Goal: Task Accomplishment & Management: Manage account settings

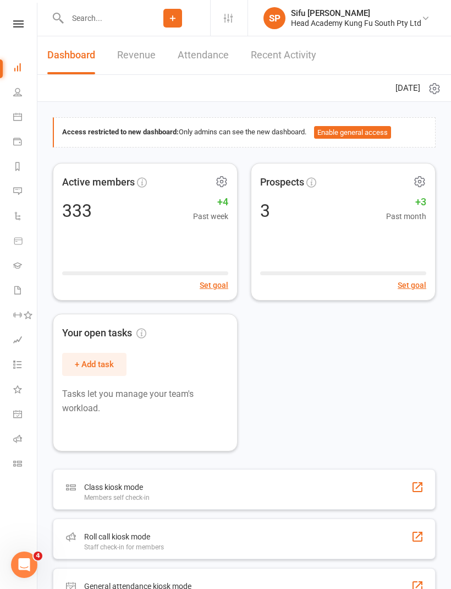
click at [17, 21] on icon at bounding box center [18, 23] width 10 height 7
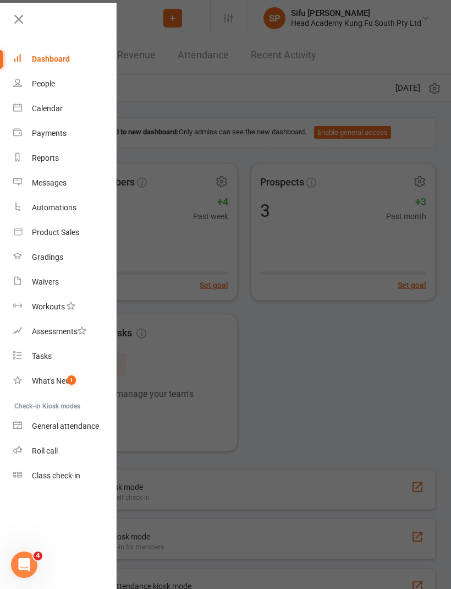
click at [57, 112] on div "Calendar" at bounding box center [47, 108] width 31 height 9
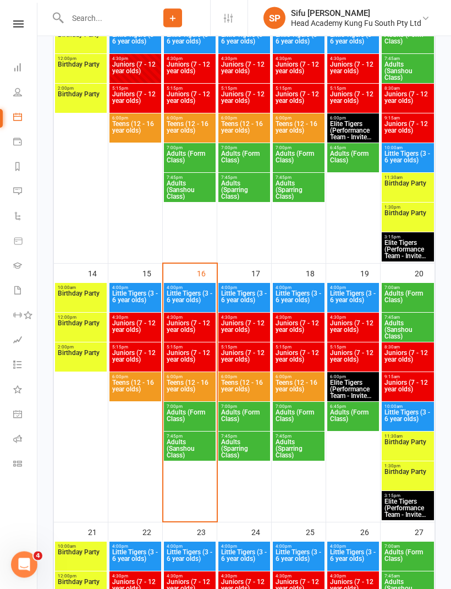
scroll to position [497, 0]
click at [194, 305] on span "Little Tigers (3 - 6 year olds)" at bounding box center [189, 300] width 47 height 20
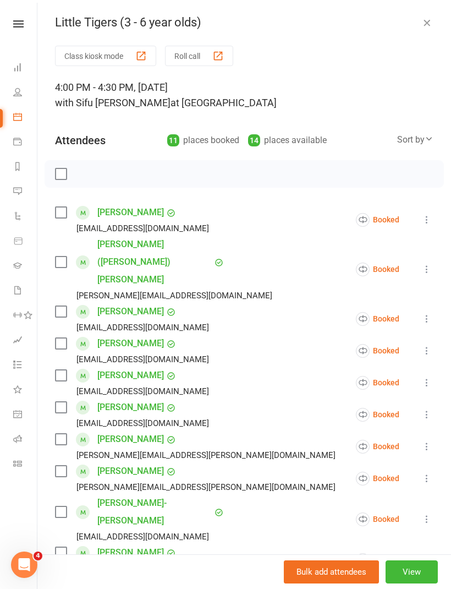
click at [58, 217] on label at bounding box center [60, 212] width 11 height 11
click at [63, 257] on label at bounding box center [60, 262] width 11 height 11
click at [62, 306] on label at bounding box center [60, 311] width 11 height 11
click at [61, 306] on label at bounding box center [60, 311] width 11 height 11
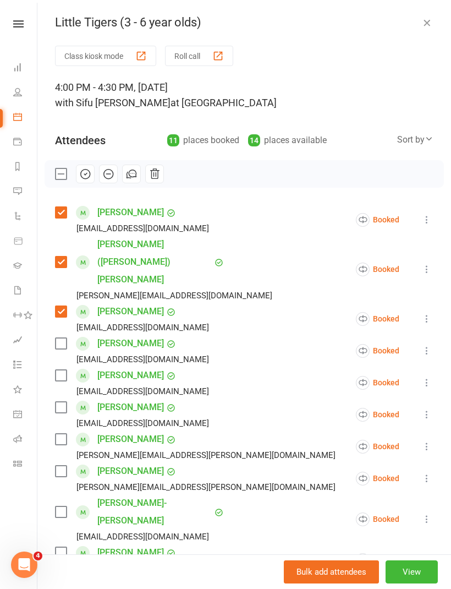
click at [64, 338] on label at bounding box center [60, 343] width 11 height 11
click at [64, 370] on label at bounding box center [60, 375] width 11 height 11
click at [62, 402] on label at bounding box center [60, 407] width 11 height 11
click at [63, 466] on label at bounding box center [60, 471] width 11 height 11
click at [64, 507] on label at bounding box center [60, 512] width 11 height 11
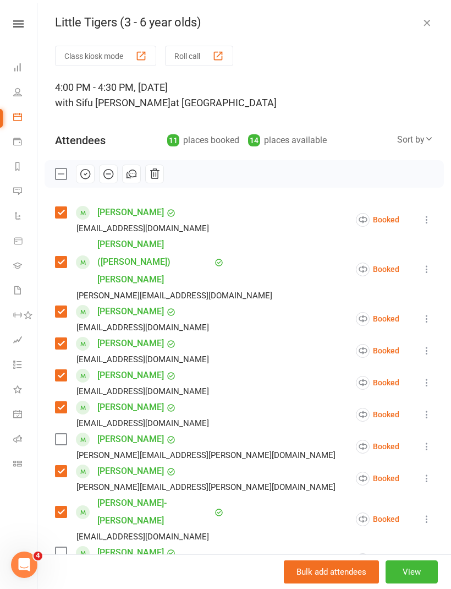
click at [64, 588] on label at bounding box center [60, 593] width 11 height 11
click at [66, 547] on label at bounding box center [60, 552] width 11 height 11
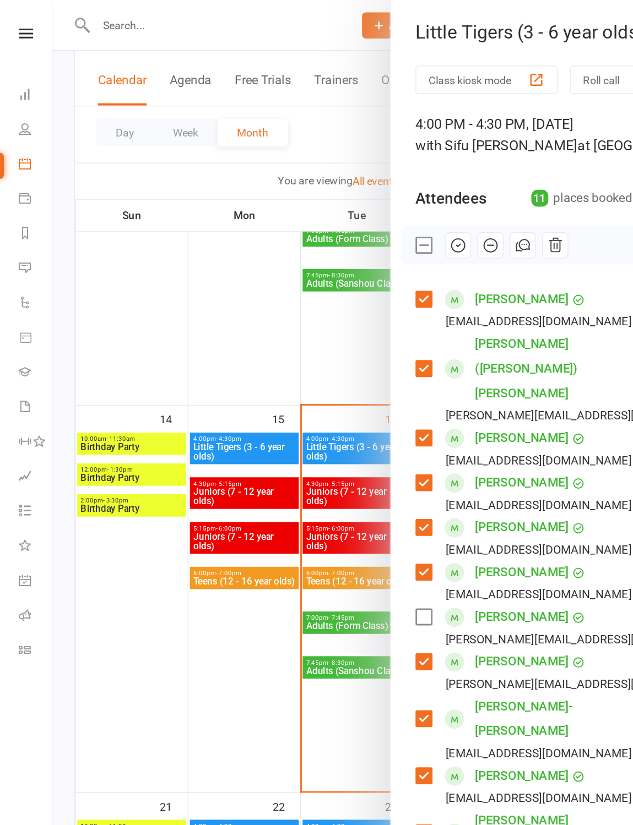
scroll to position [496, 0]
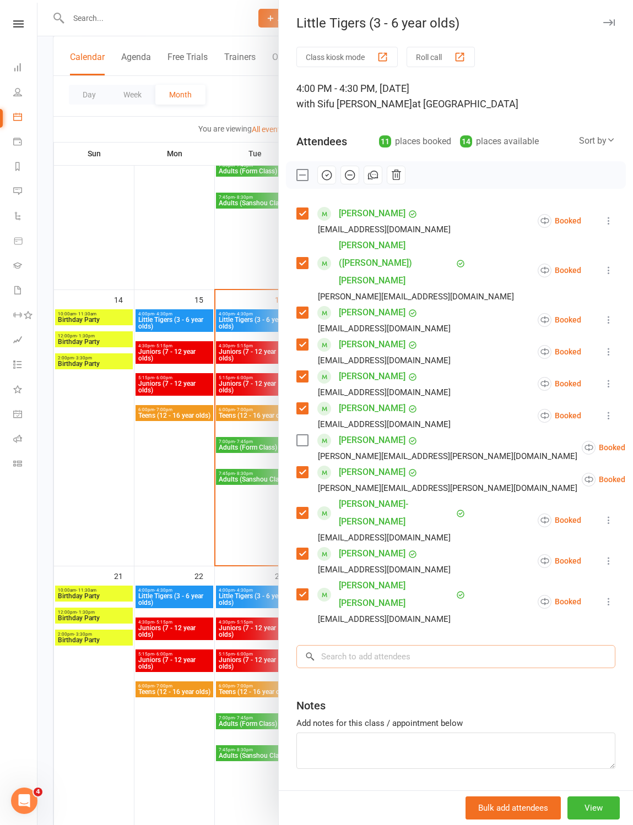
click at [434, 589] on input "search" at bounding box center [455, 656] width 319 height 23
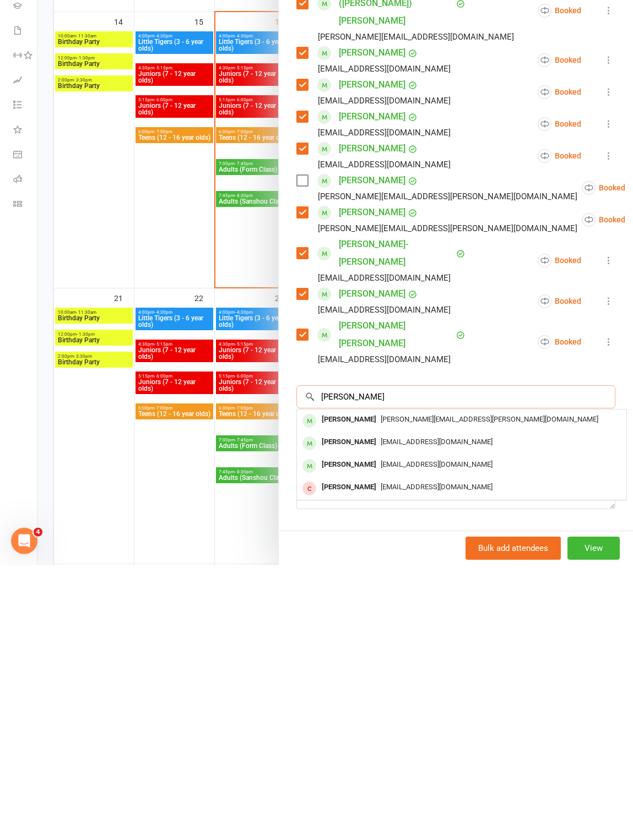
type input "[PERSON_NAME]"
click at [422, 589] on span "[EMAIL_ADDRESS][DOMAIN_NAME]" at bounding box center [436, 702] width 112 height 8
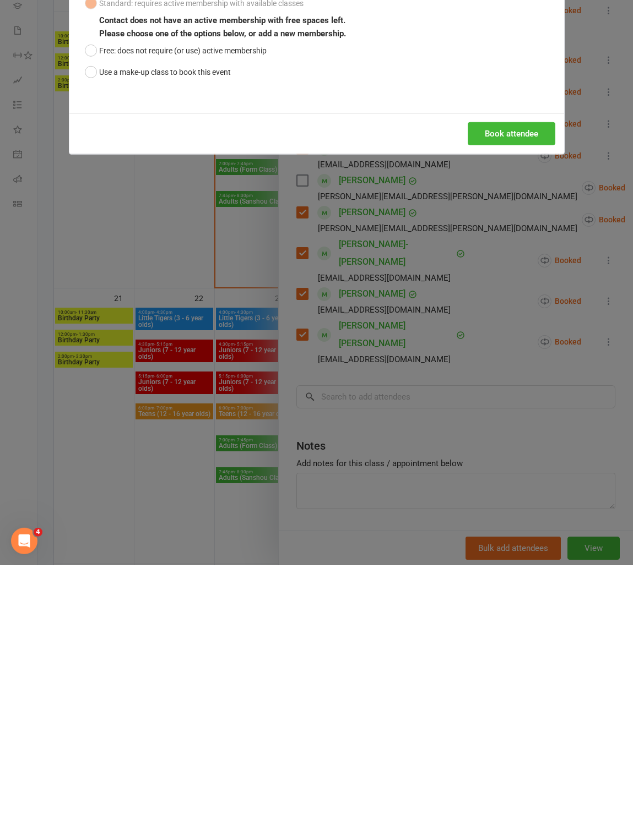
scroll to position [774, 0]
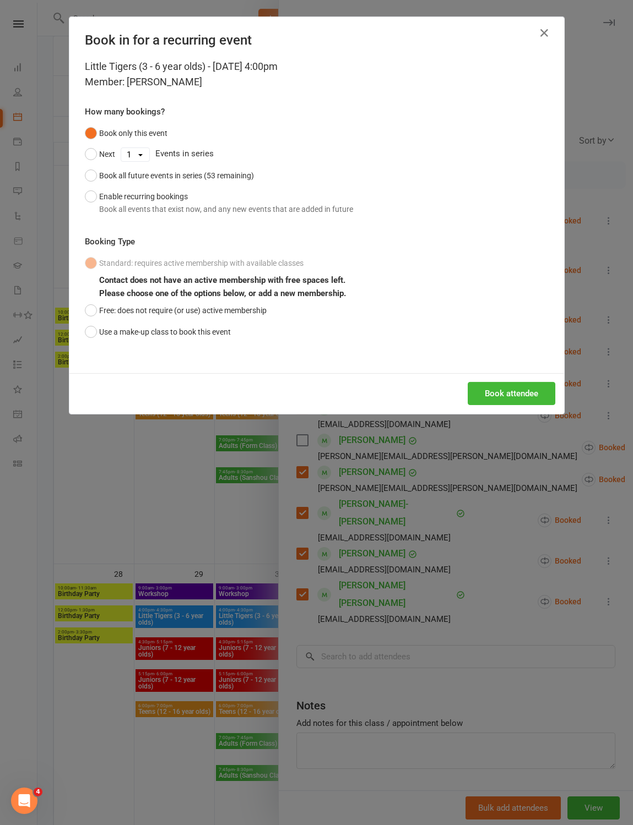
click at [91, 321] on button "Free: does not require (or use) active membership" at bounding box center [176, 310] width 182 height 21
click at [451, 405] on button "Book attendee" at bounding box center [511, 393] width 88 height 23
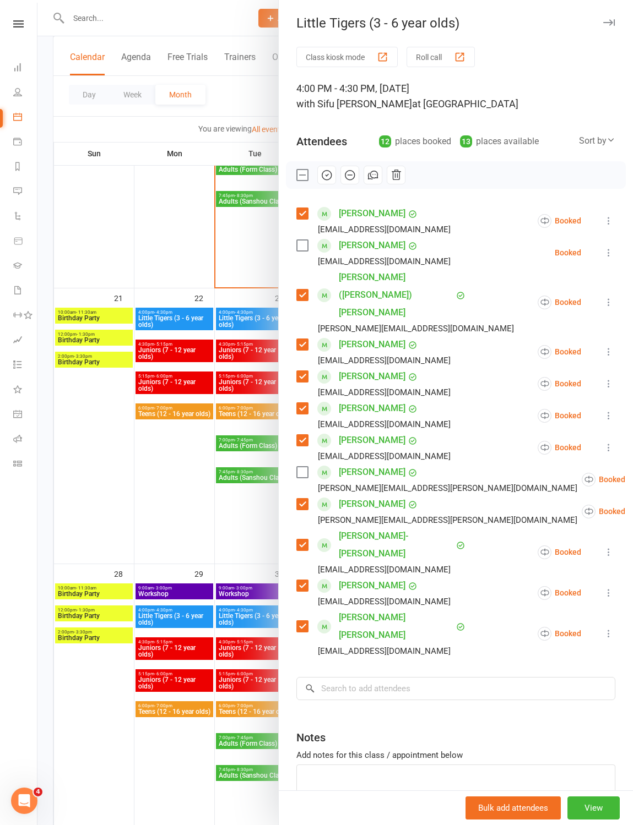
click at [329, 176] on icon "button" at bounding box center [326, 175] width 12 height 12
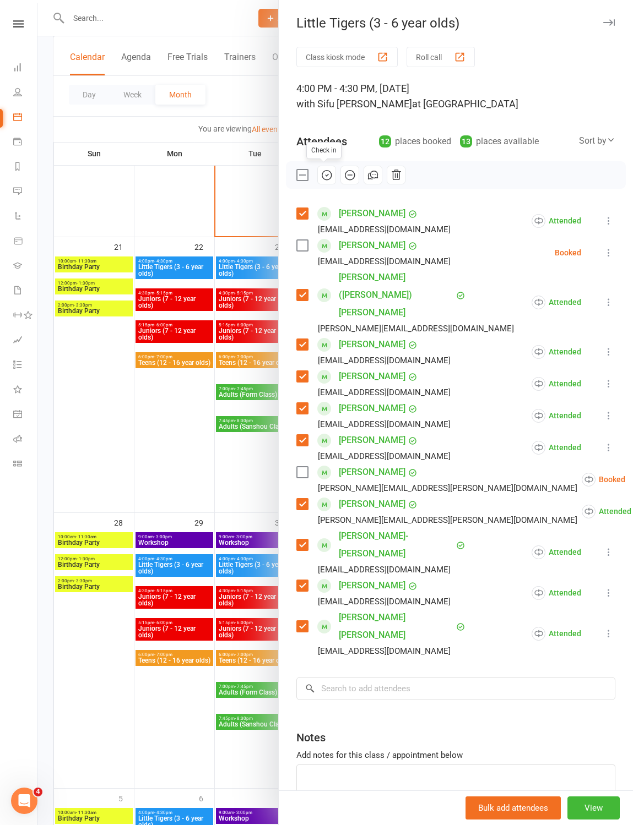
click at [151, 199] on div at bounding box center [334, 412] width 595 height 825
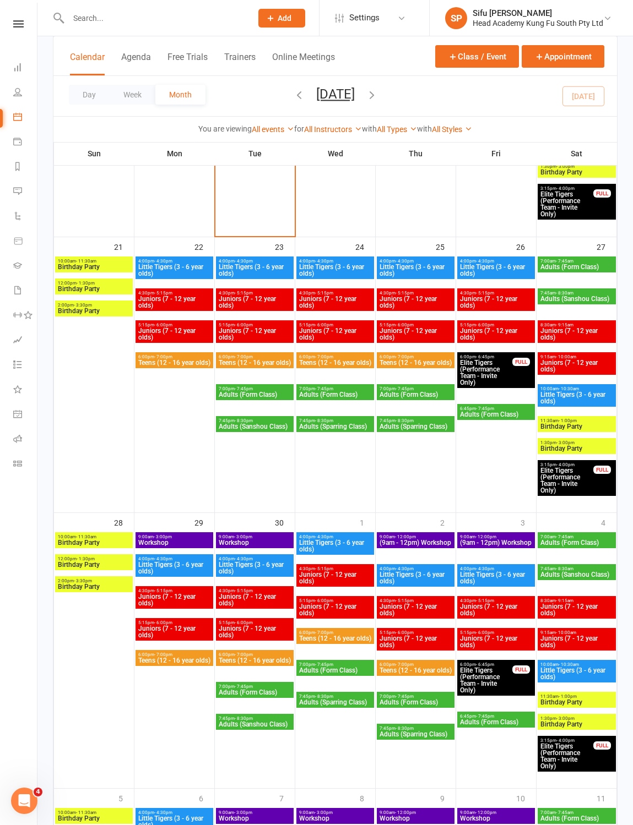
click at [127, 15] on input "text" at bounding box center [154, 17] width 179 height 15
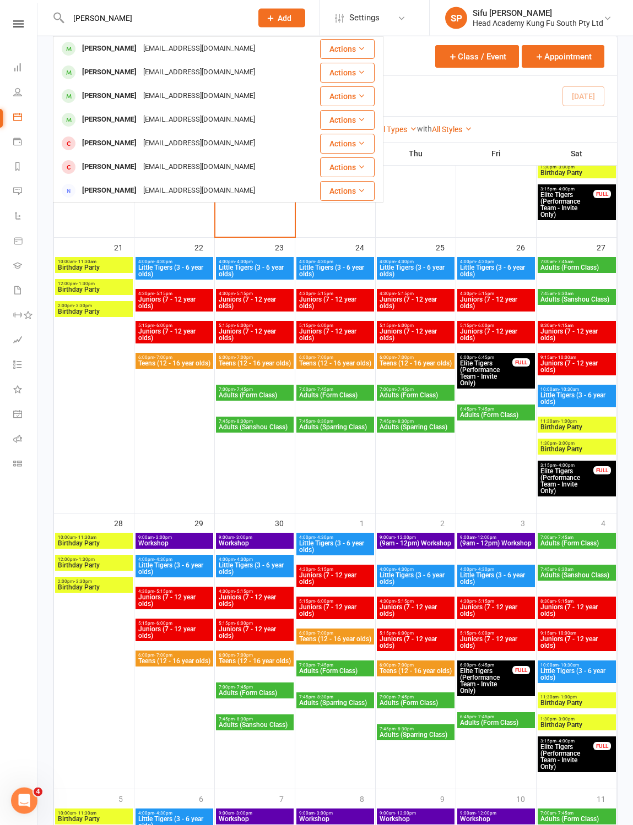
type input "[PERSON_NAME]"
click at [186, 51] on div "[EMAIL_ADDRESS][DOMAIN_NAME]" at bounding box center [199, 49] width 118 height 16
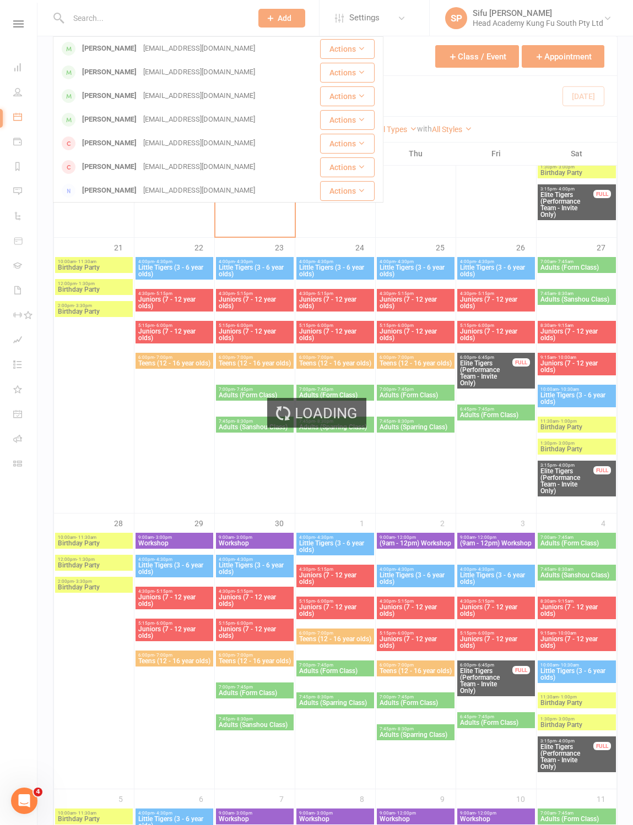
scroll to position [825, 0]
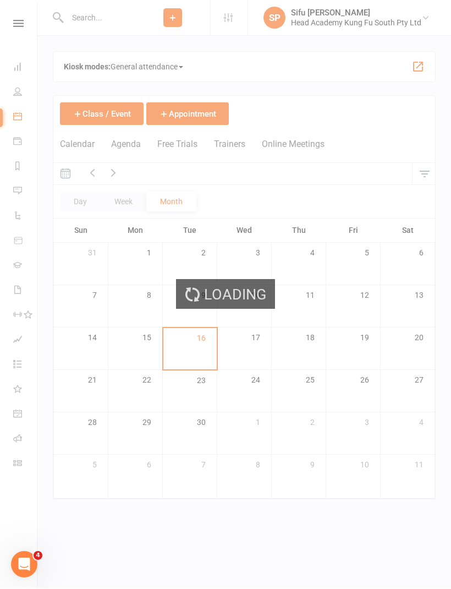
scroll to position [1, 0]
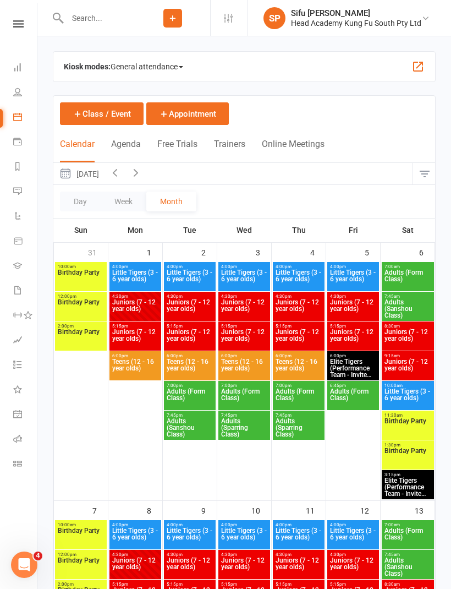
click at [22, 22] on icon at bounding box center [18, 23] width 10 height 7
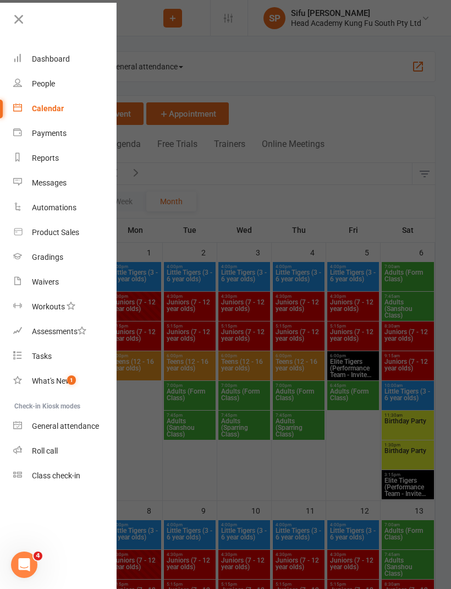
click at [58, 112] on div "Calendar" at bounding box center [48, 108] width 32 height 9
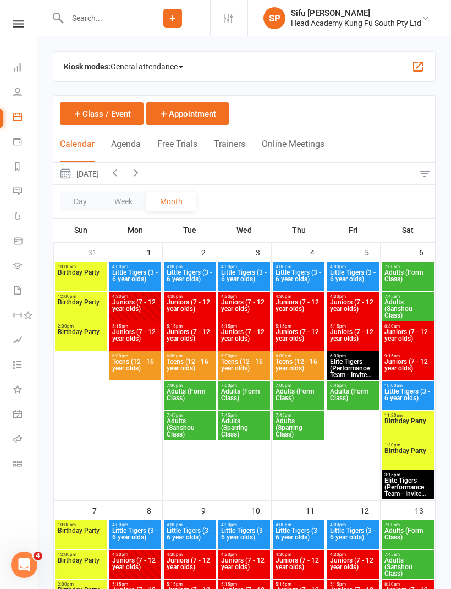
click at [20, 15] on nav "Clubworx Dashboard People Calendar Payments Reports Messages Automations Produc…" at bounding box center [18, 297] width 37 height 589
click at [1, 27] on link at bounding box center [18, 23] width 39 height 7
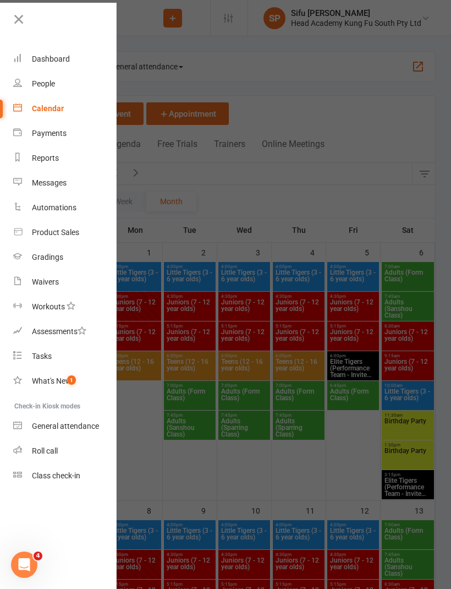
click at [298, 204] on div at bounding box center [225, 294] width 451 height 589
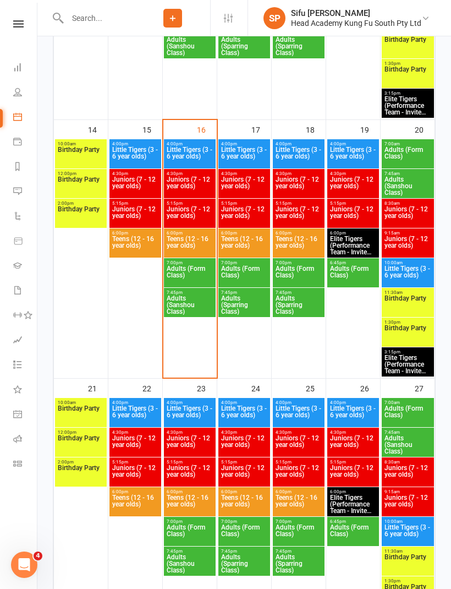
scroll to position [655, 0]
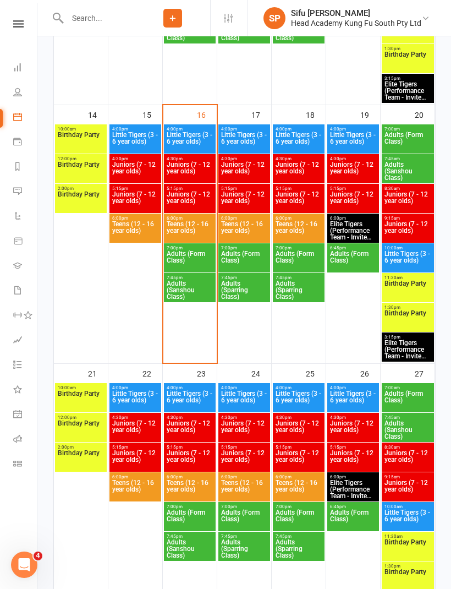
click at [191, 170] on span "Juniors (7 - 12 year olds)" at bounding box center [189, 171] width 47 height 20
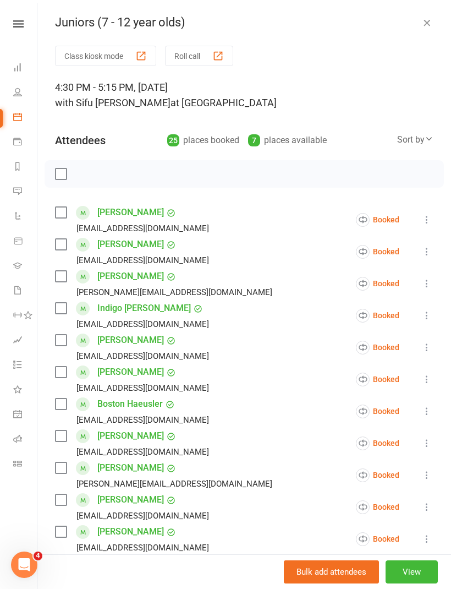
click at [66, 217] on label at bounding box center [60, 212] width 11 height 11
click at [58, 276] on label at bounding box center [60, 276] width 11 height 11
click at [56, 312] on label at bounding box center [60, 308] width 11 height 11
click at [65, 340] on label at bounding box center [60, 340] width 11 height 11
click at [61, 407] on label at bounding box center [60, 404] width 11 height 11
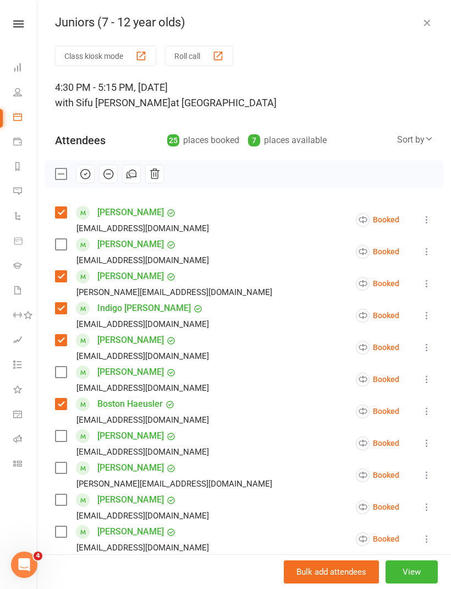
click at [63, 441] on label at bounding box center [60, 436] width 11 height 11
click at [62, 469] on label at bounding box center [60, 467] width 11 height 11
click at [66, 504] on label at bounding box center [60, 499] width 11 height 11
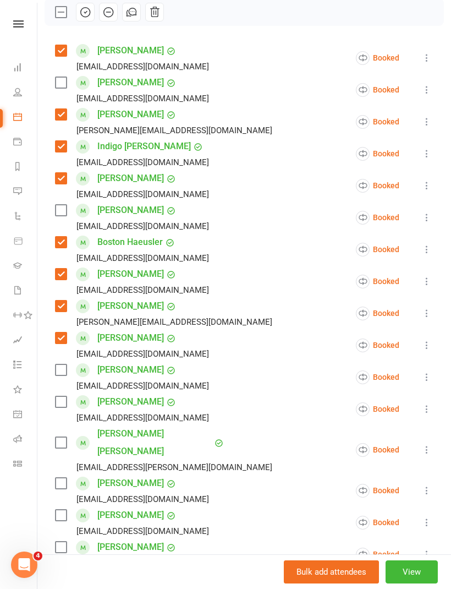
scroll to position [169, 0]
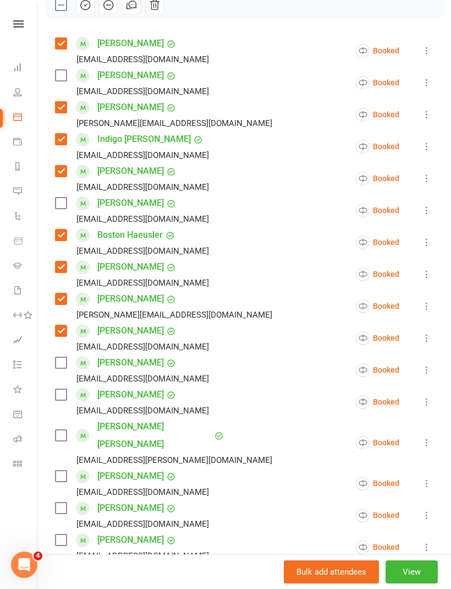
click at [62, 400] on label at bounding box center [60, 394] width 11 height 11
click at [63, 471] on label at bounding box center [60, 476] width 11 height 11
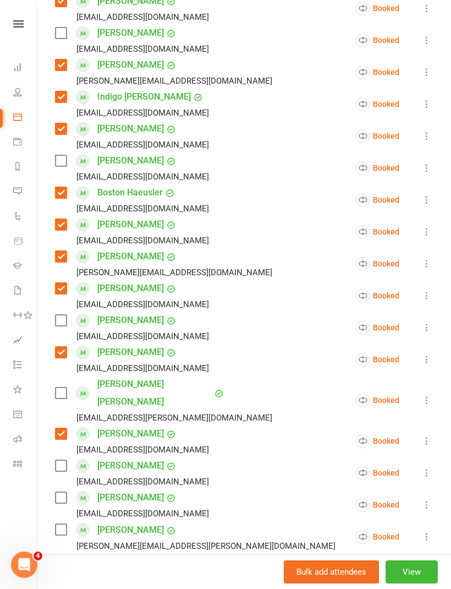
scroll to position [216, 0]
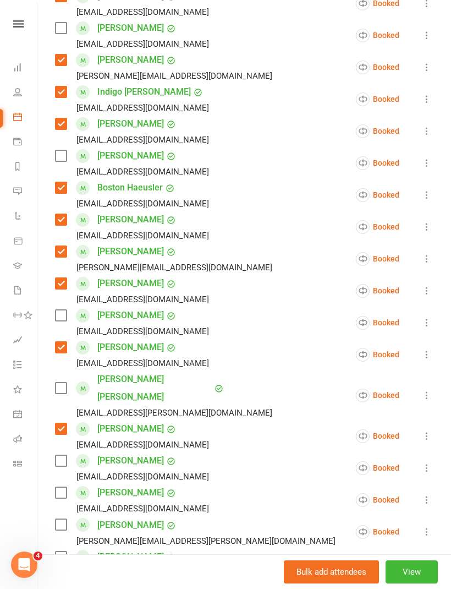
click at [373, 420] on li "[PERSON_NAME] [PERSON_NAME][EMAIL_ADDRESS][DOMAIN_NAME] Booked More info Remove…" at bounding box center [244, 436] width 379 height 32
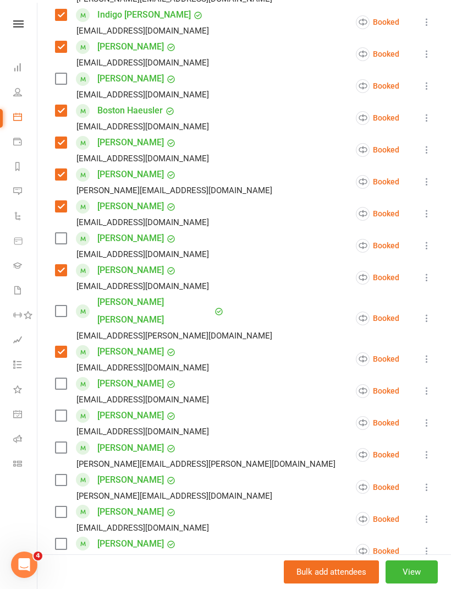
scroll to position [296, 0]
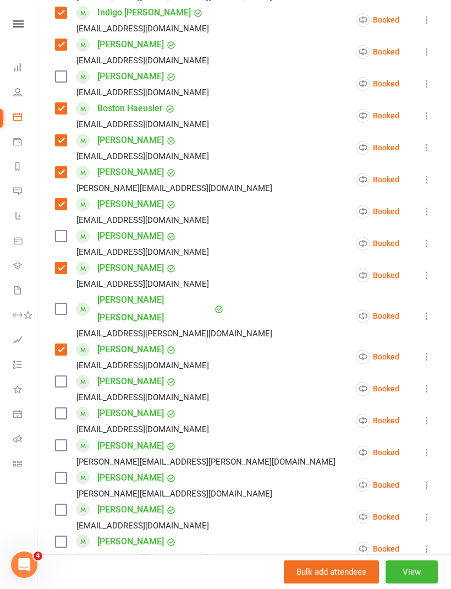
click at [61, 440] on label at bounding box center [60, 445] width 11 height 11
click at [61, 472] on label at bounding box center [60, 477] width 11 height 11
click at [62, 504] on label at bounding box center [60, 509] width 11 height 11
click at [66, 536] on label at bounding box center [60, 541] width 11 height 11
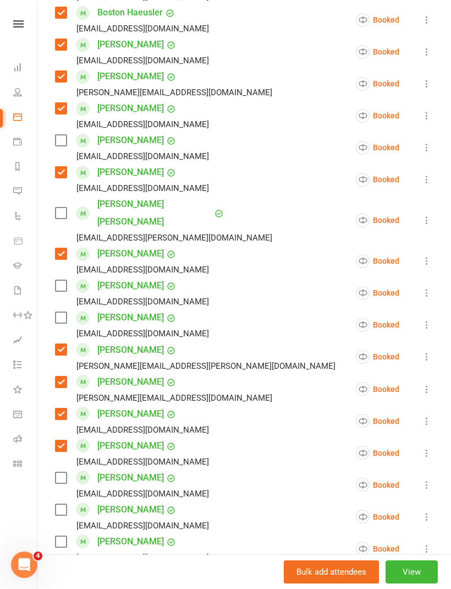
scroll to position [399, 0]
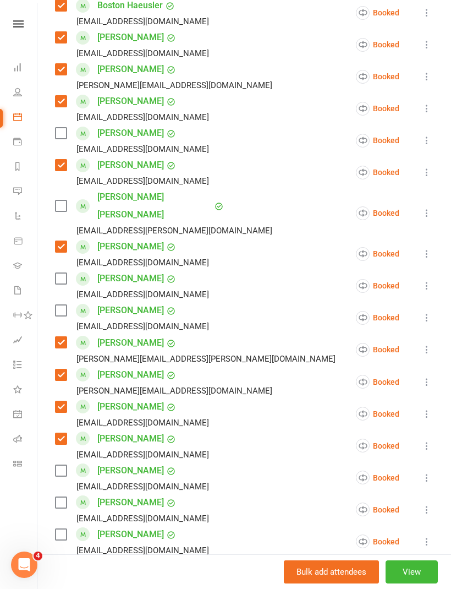
click at [62, 497] on label at bounding box center [60, 502] width 11 height 11
click at [66, 529] on label at bounding box center [60, 534] width 11 height 11
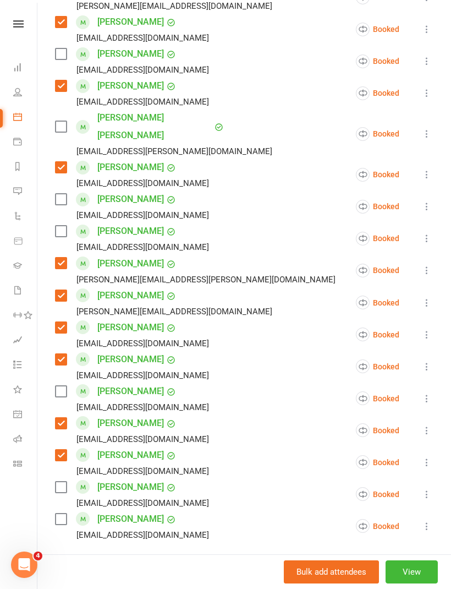
scroll to position [507, 0]
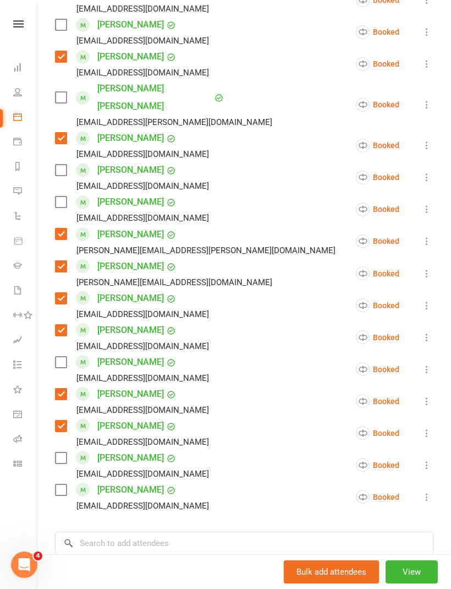
click at [63, 485] on label at bounding box center [60, 490] width 11 height 11
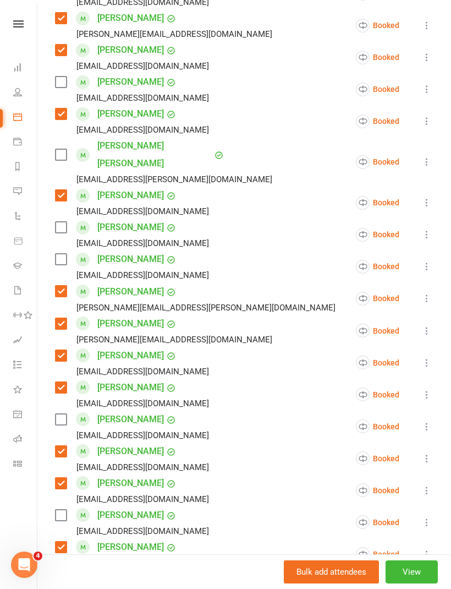
scroll to position [450, 0]
click at [66, 413] on label at bounding box center [60, 418] width 11 height 11
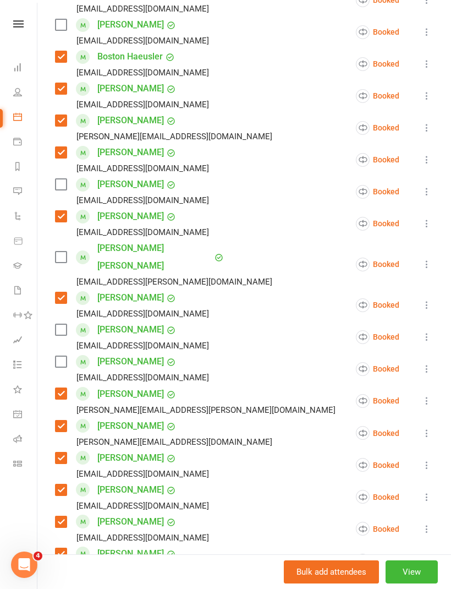
scroll to position [345, 0]
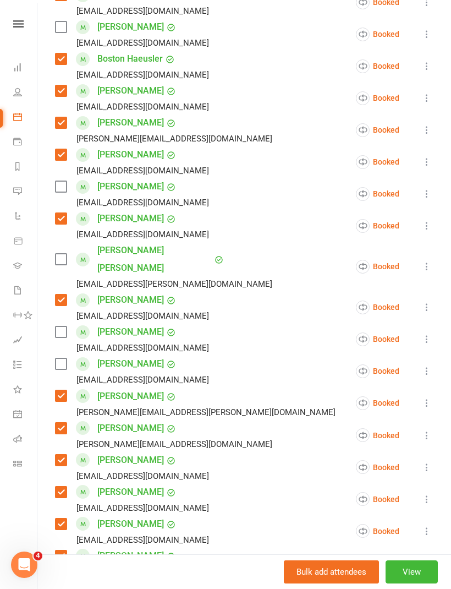
click at [62, 254] on label at bounding box center [60, 259] width 11 height 11
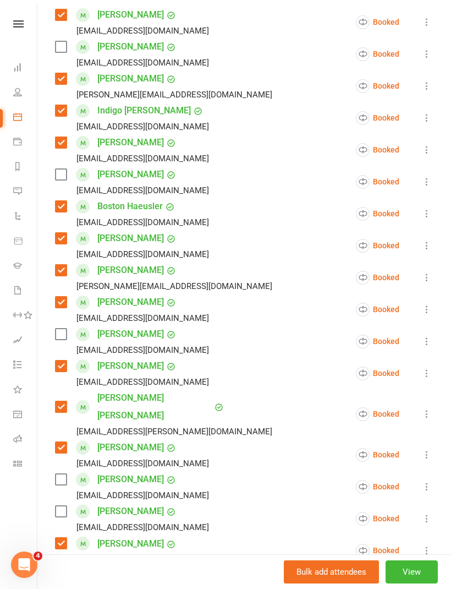
scroll to position [198, 0]
click at [61, 473] on label at bounding box center [60, 478] width 11 height 11
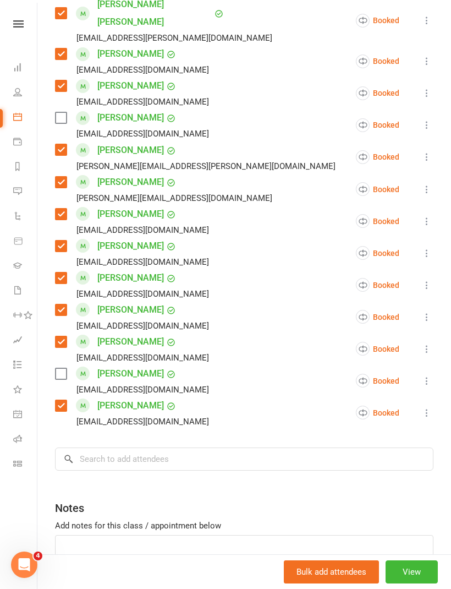
scroll to position [594, 0]
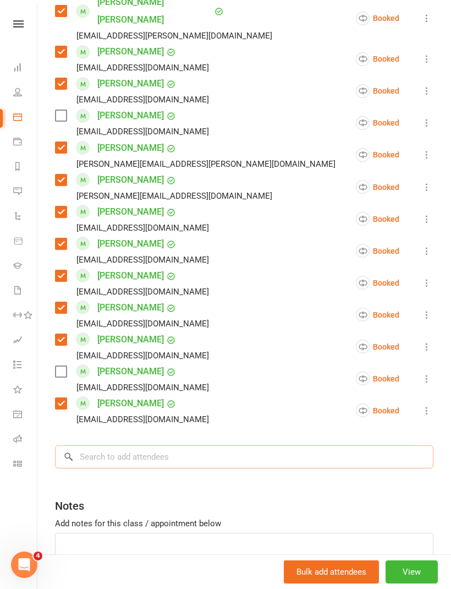
click at [157, 445] on input "search" at bounding box center [244, 456] width 379 height 23
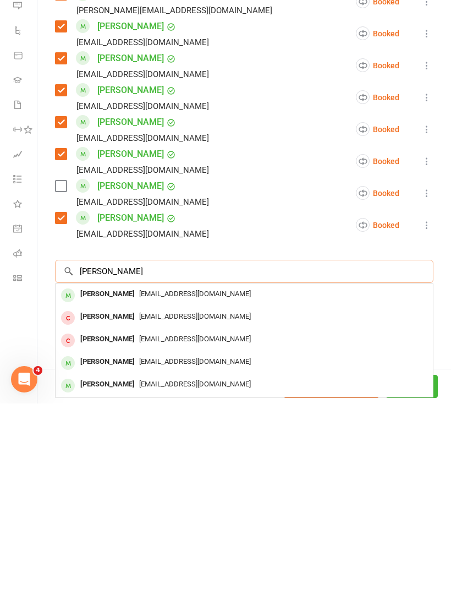
type input "[PERSON_NAME]"
click at [190, 540] on div "[EMAIL_ADDRESS][DOMAIN_NAME]" at bounding box center [244, 548] width 369 height 16
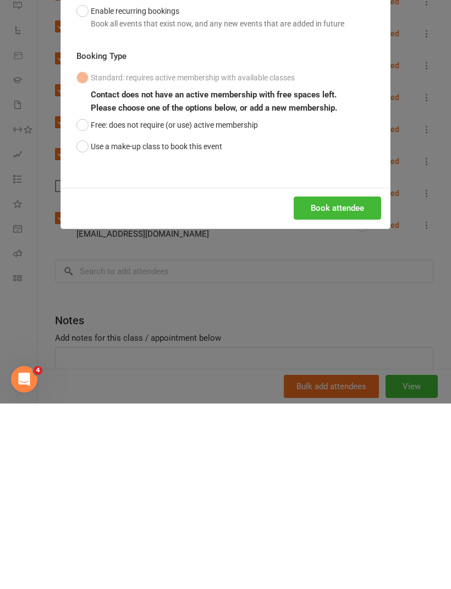
scroll to position [875, 0]
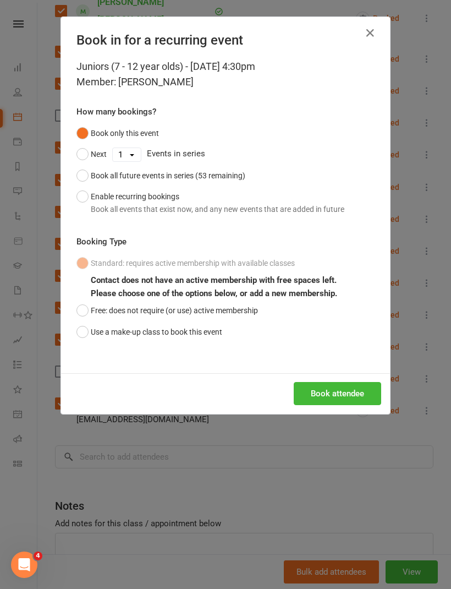
click at [85, 315] on button "Free: does not require (or use) active membership" at bounding box center [168, 310] width 182 height 21
click at [353, 399] on button "Book attendee" at bounding box center [338, 393] width 88 height 23
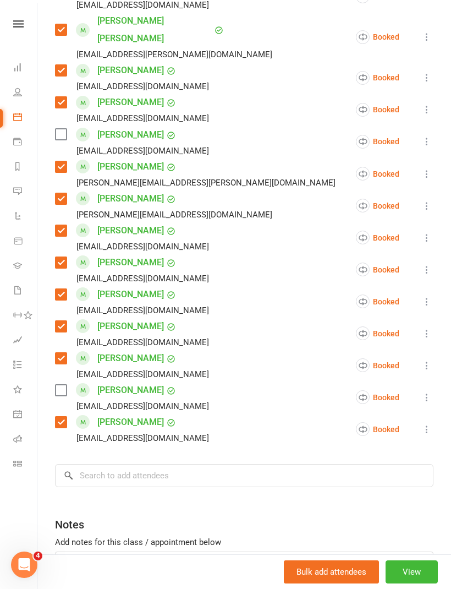
scroll to position [606, 0]
click at [133, 465] on input "search" at bounding box center [244, 476] width 379 height 23
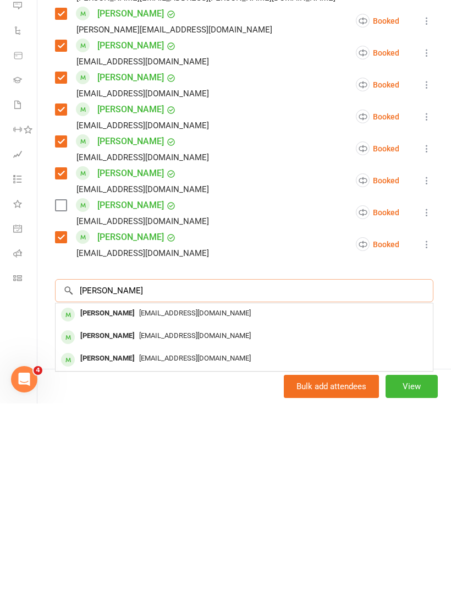
type input "[PERSON_NAME]"
click at [182, 494] on span "[EMAIL_ADDRESS][DOMAIN_NAME]" at bounding box center [195, 498] width 112 height 8
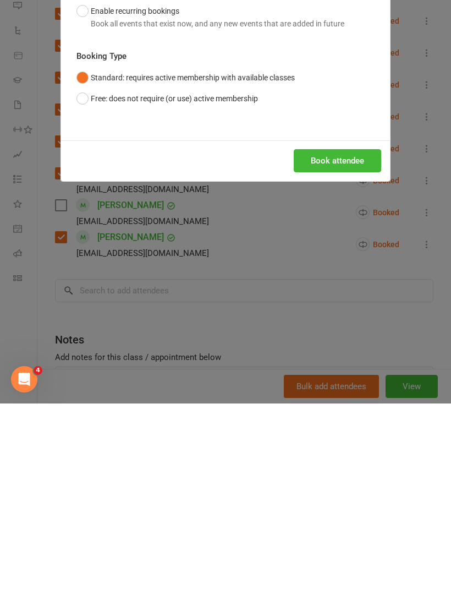
scroll to position [1114, 0]
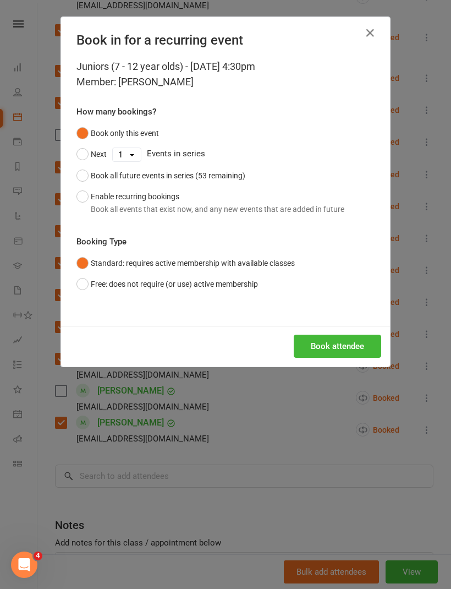
click at [82, 282] on button "Free: does not require (or use) active membership" at bounding box center [168, 284] width 182 height 21
click at [363, 345] on button "Book attendee" at bounding box center [338, 346] width 88 height 23
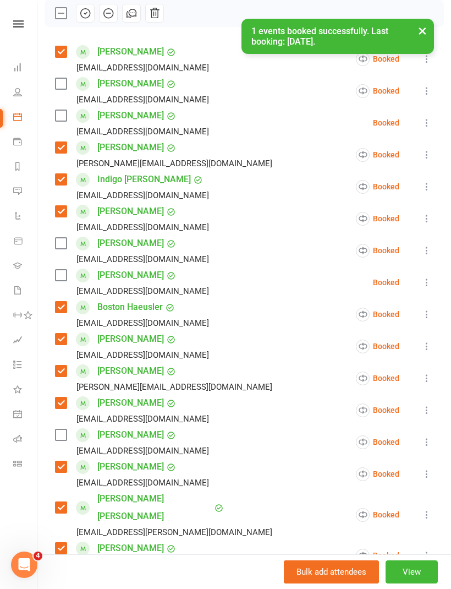
scroll to position [165, 0]
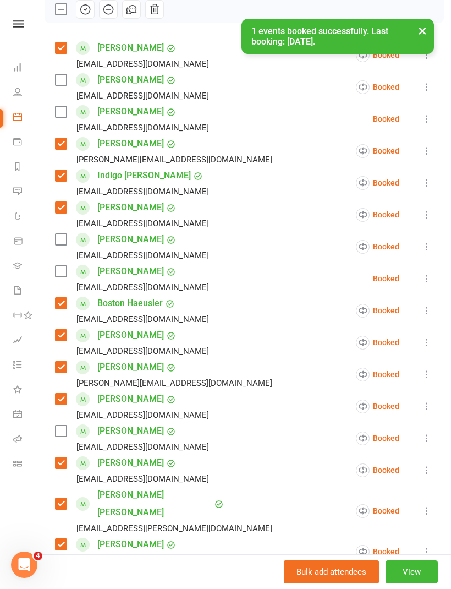
click at [55, 117] on div "Class kiosk mode Roll call 4:30 PM - 5:15 PM, [DATE] with [PERSON_NAME] at [GEO…" at bounding box center [244, 499] width 414 height 1236
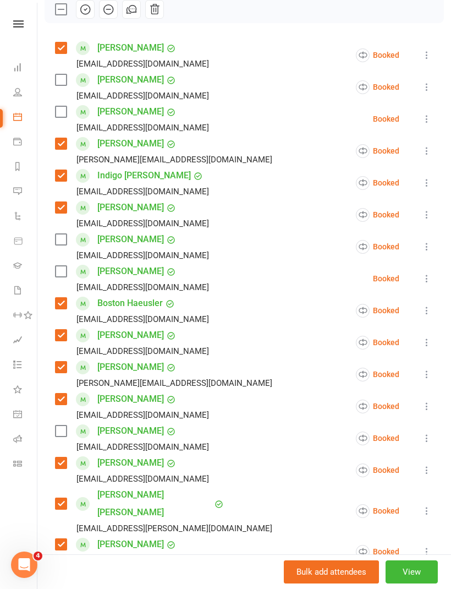
click at [66, 108] on label at bounding box center [60, 111] width 11 height 11
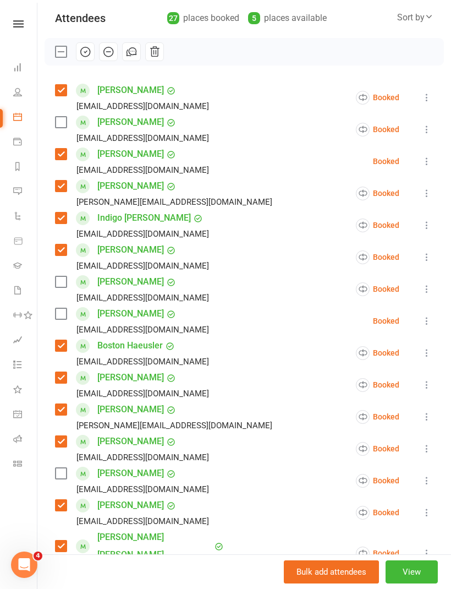
scroll to position [123, 0]
click at [62, 312] on label at bounding box center [60, 313] width 11 height 11
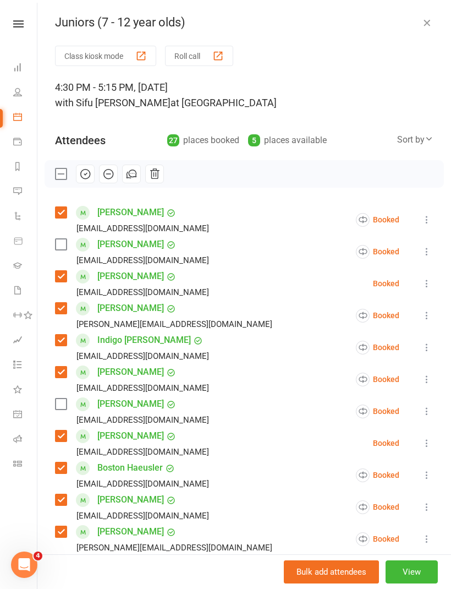
scroll to position [0, 0]
click at [85, 178] on icon "button" at bounding box center [85, 174] width 12 height 12
click at [427, 222] on icon at bounding box center [427, 219] width 11 height 11
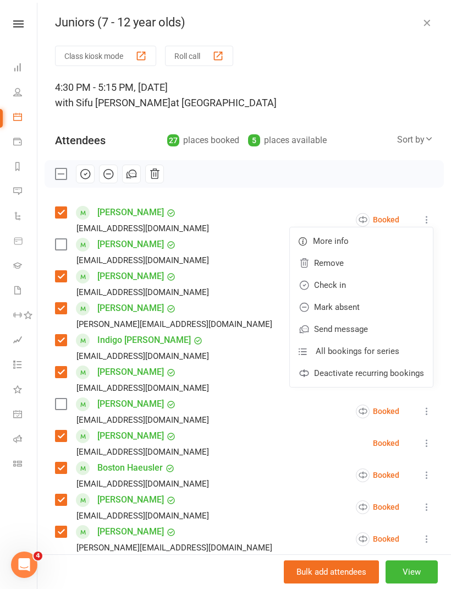
click at [371, 285] on link "Check in" at bounding box center [361, 285] width 143 height 22
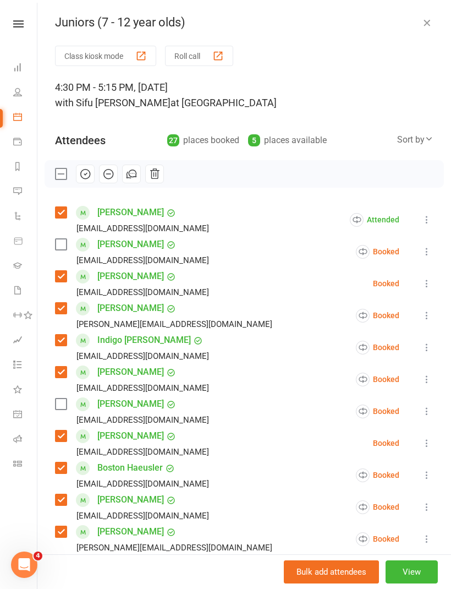
click at [428, 285] on icon at bounding box center [427, 283] width 11 height 11
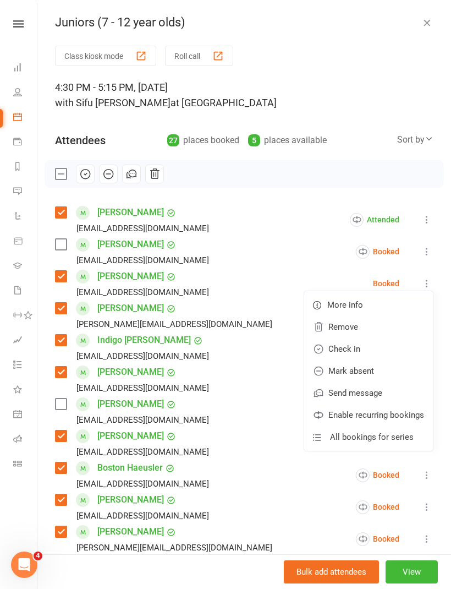
click at [373, 352] on link "Check in" at bounding box center [368, 349] width 129 height 22
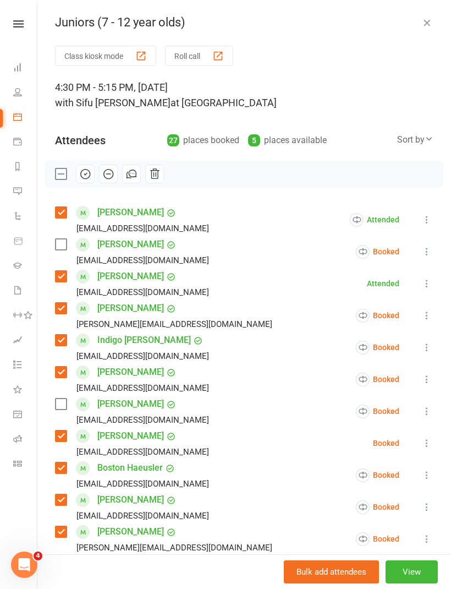
click at [428, 320] on icon at bounding box center [427, 315] width 11 height 11
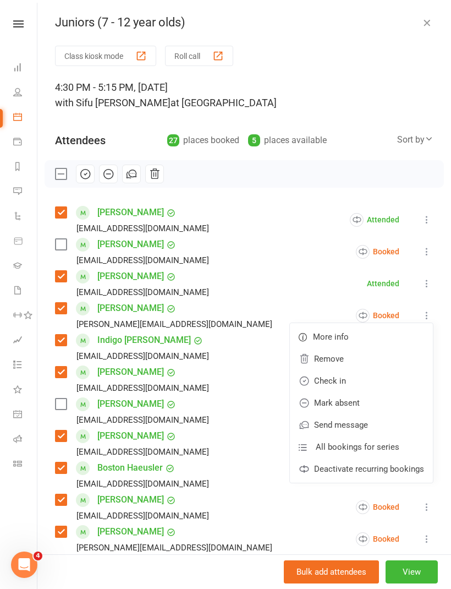
click at [376, 383] on link "Check in" at bounding box center [361, 381] width 143 height 22
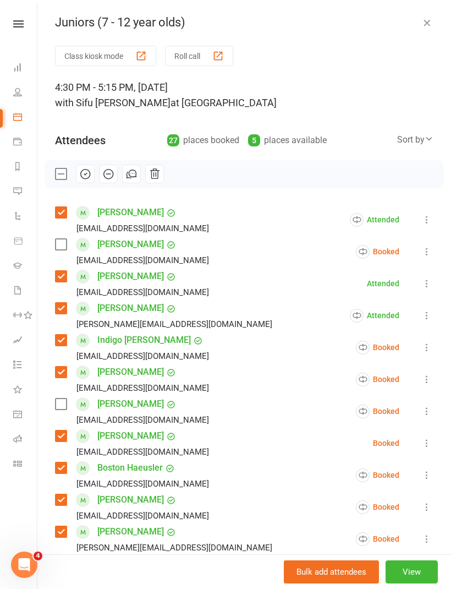
click at [432, 351] on icon at bounding box center [427, 347] width 11 height 11
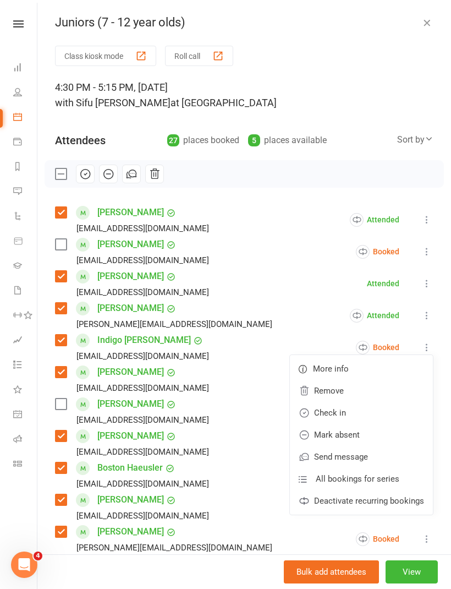
click at [367, 415] on link "Check in" at bounding box center [361, 413] width 143 height 22
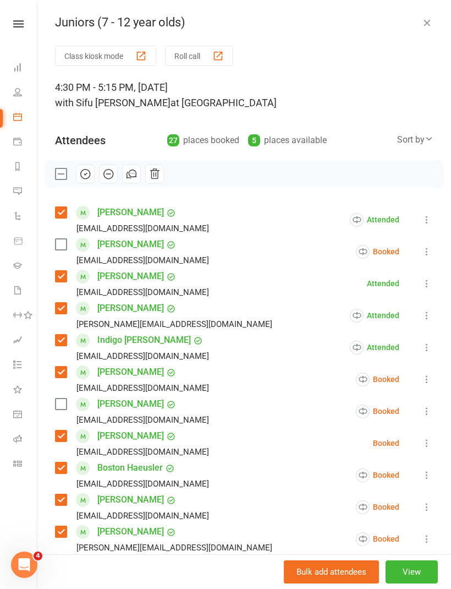
click at [431, 378] on icon at bounding box center [427, 379] width 11 height 11
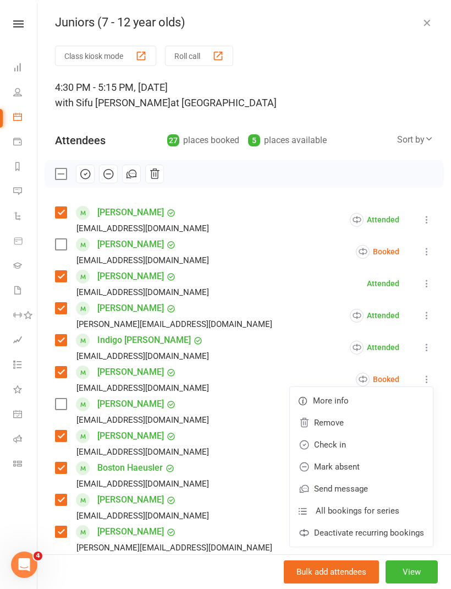
click at [367, 442] on link "Check in" at bounding box center [361, 445] width 143 height 22
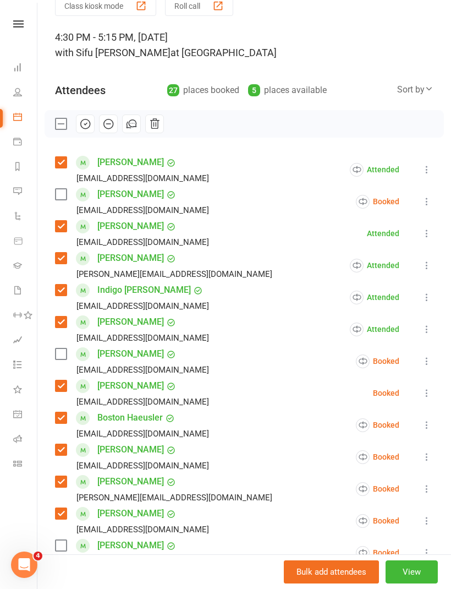
scroll to position [51, 0]
click at [432, 390] on icon at bounding box center [427, 392] width 11 height 11
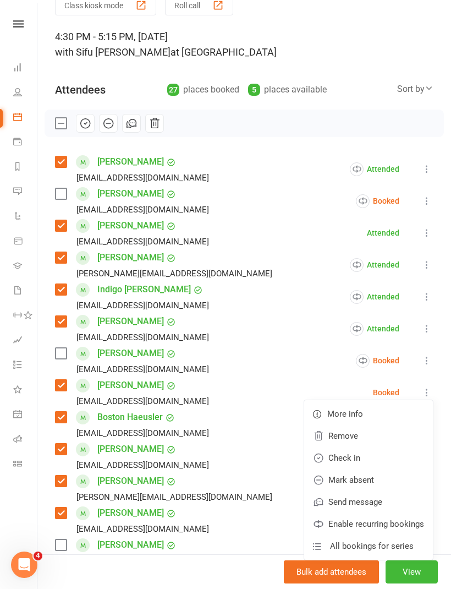
click at [364, 461] on link "Check in" at bounding box center [368, 458] width 129 height 22
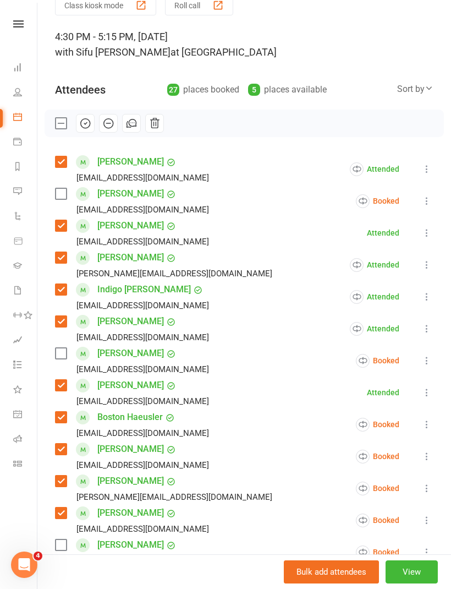
click at [427, 427] on icon at bounding box center [427, 424] width 11 height 11
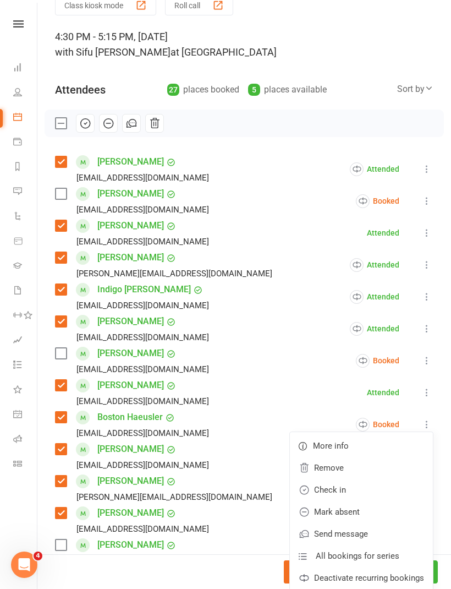
click at [362, 493] on link "Check in" at bounding box center [361, 490] width 143 height 22
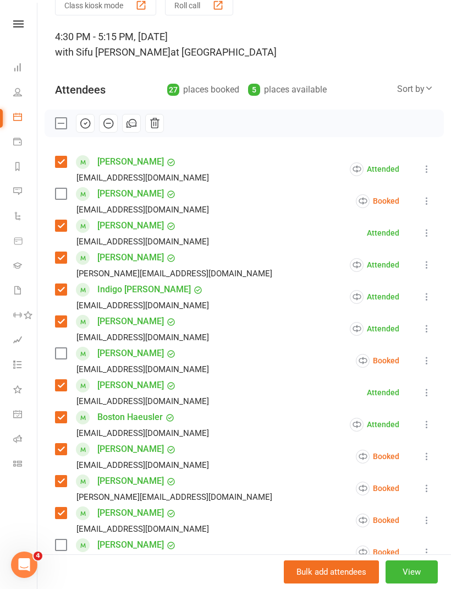
click at [428, 461] on icon at bounding box center [427, 456] width 11 height 11
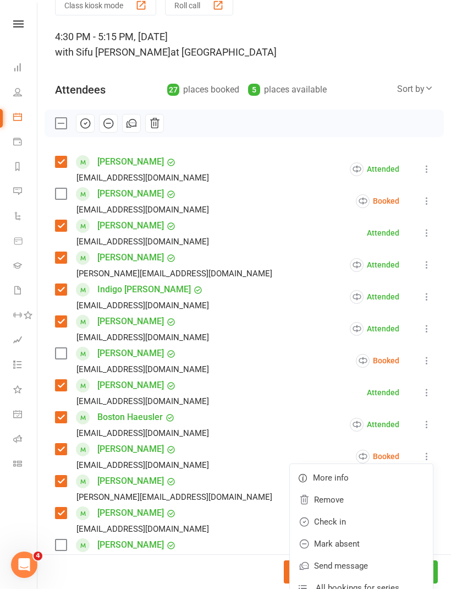
click at [369, 525] on link "Check in" at bounding box center [361, 522] width 143 height 22
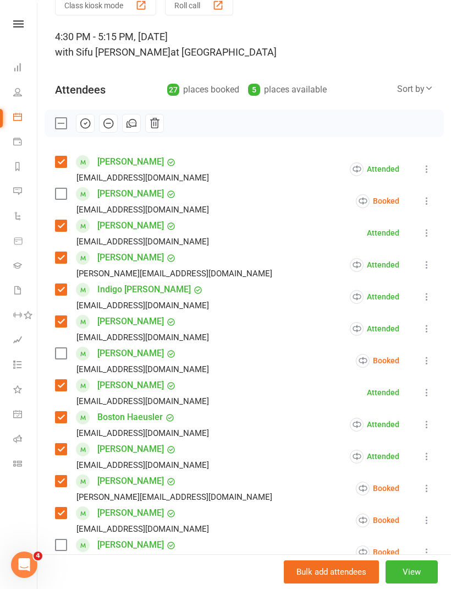
click at [425, 493] on icon at bounding box center [427, 488] width 11 height 11
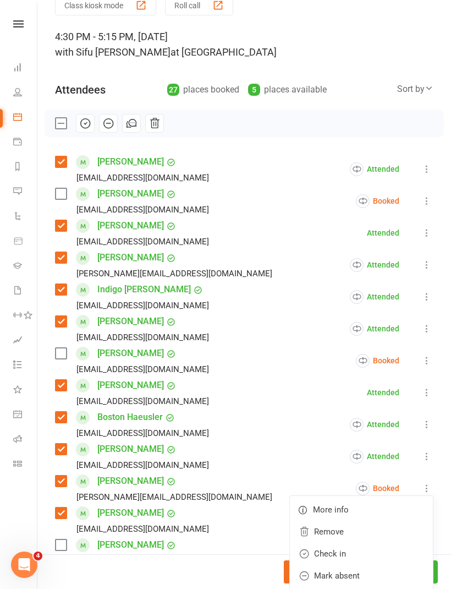
click at [369, 556] on link "Check in" at bounding box center [361, 554] width 143 height 22
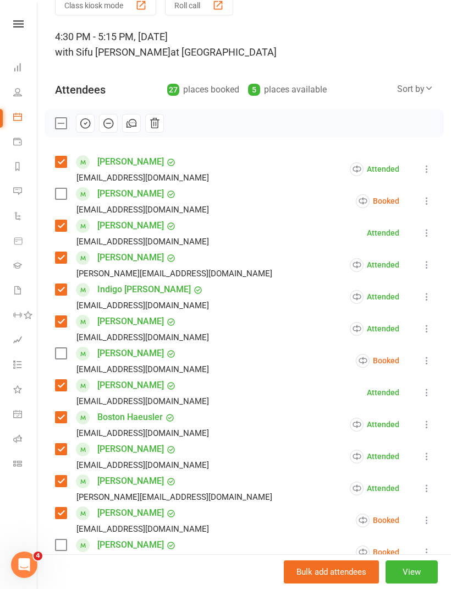
click at [429, 523] on icon at bounding box center [427, 520] width 11 height 11
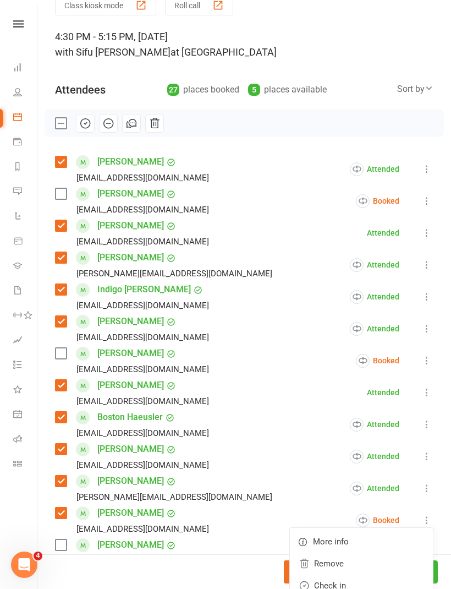
click at [367, 587] on link "Check in" at bounding box center [361, 586] width 143 height 22
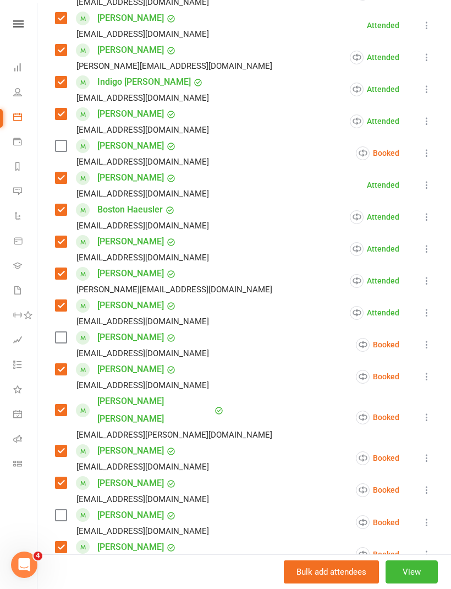
scroll to position [261, 0]
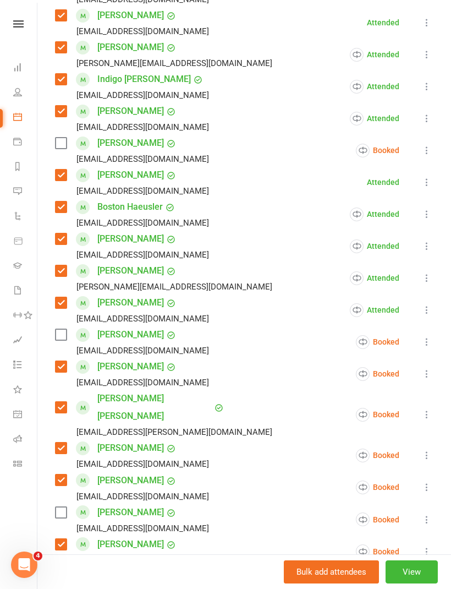
click at [428, 379] on icon at bounding box center [427, 373] width 11 height 11
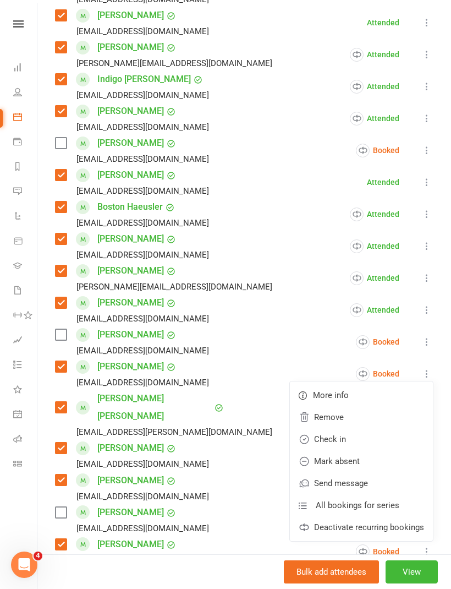
click at [367, 447] on link "Check in" at bounding box center [361, 439] width 143 height 22
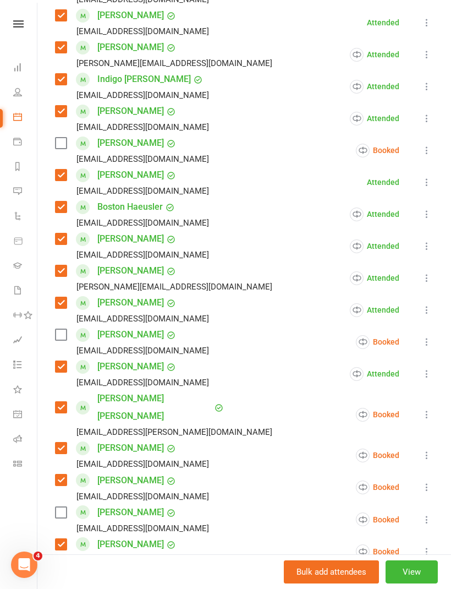
click at [430, 409] on icon at bounding box center [427, 414] width 11 height 11
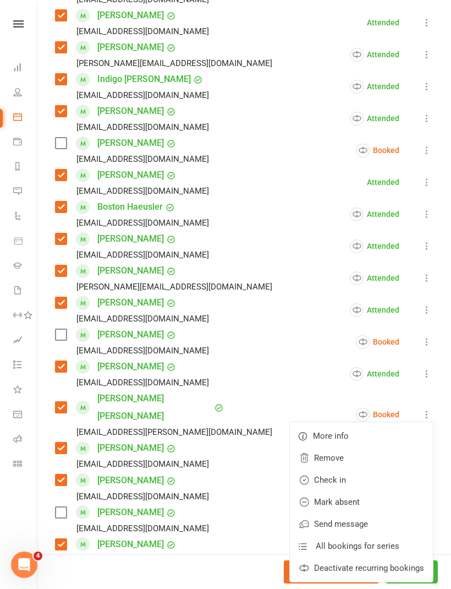
click at [356, 478] on link "Check in" at bounding box center [361, 480] width 143 height 22
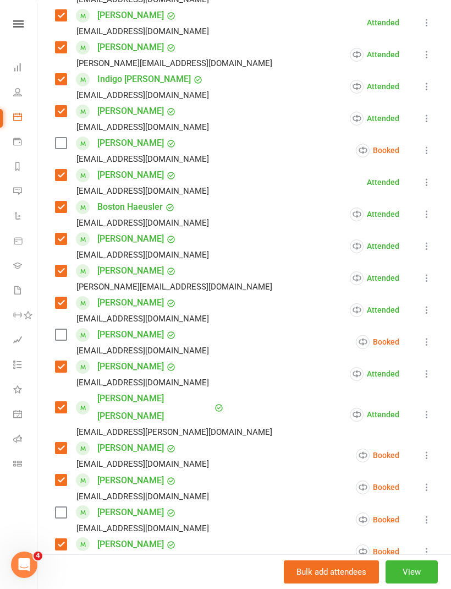
click at [431, 450] on icon at bounding box center [427, 455] width 11 height 11
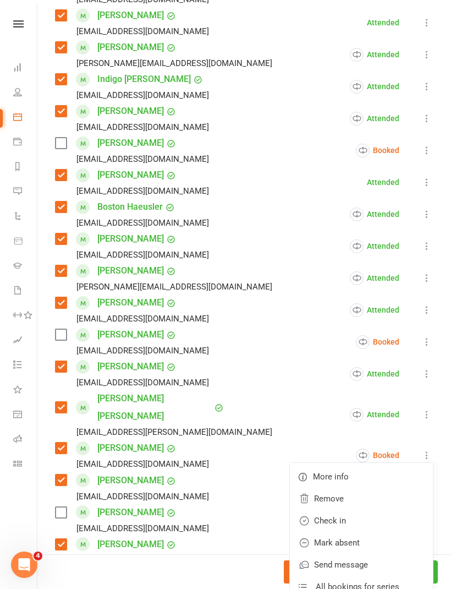
click at [371, 510] on link "Check in" at bounding box center [361, 521] width 143 height 22
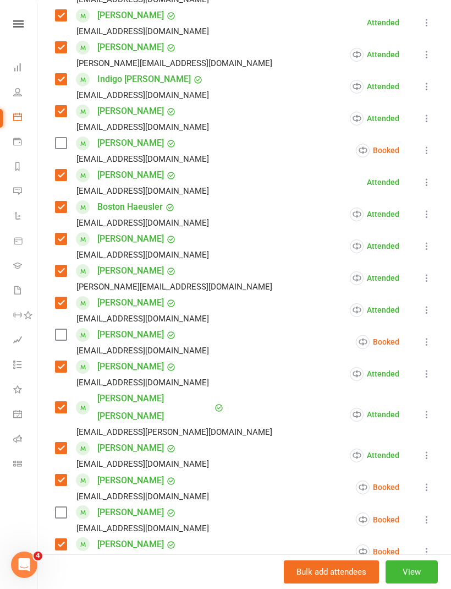
click at [428, 482] on icon at bounding box center [427, 487] width 11 height 11
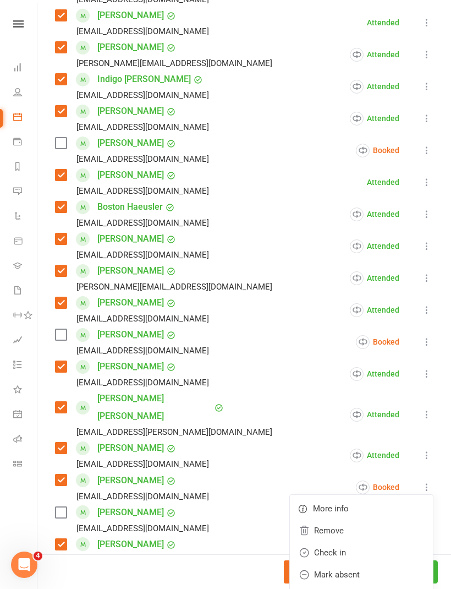
click at [368, 542] on link "Check in" at bounding box center [361, 553] width 143 height 22
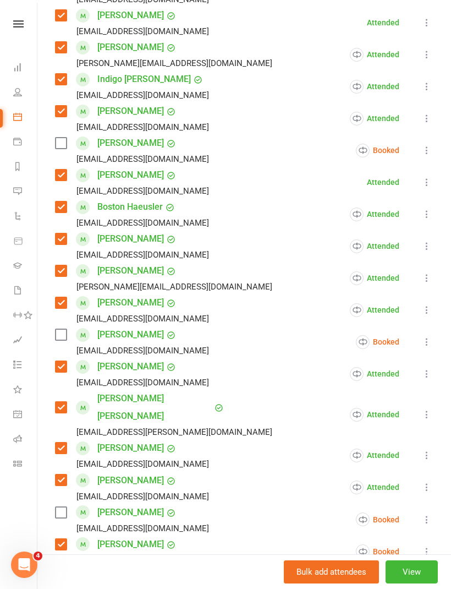
click at [430, 546] on icon at bounding box center [427, 551] width 11 height 11
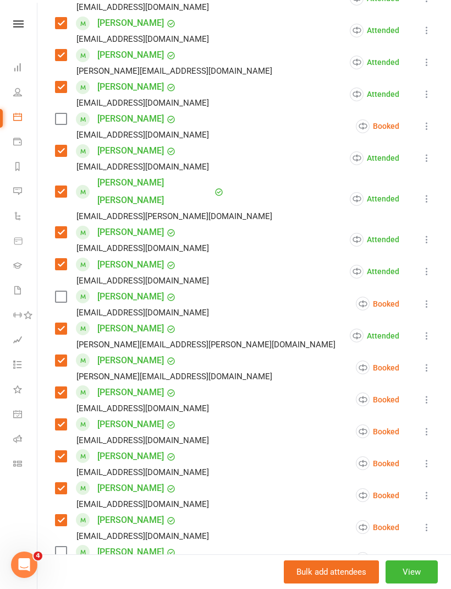
scroll to position [481, 0]
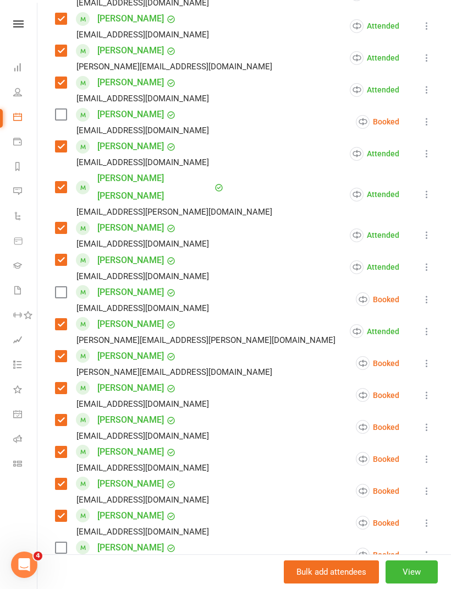
click at [431, 358] on icon at bounding box center [427, 363] width 11 height 11
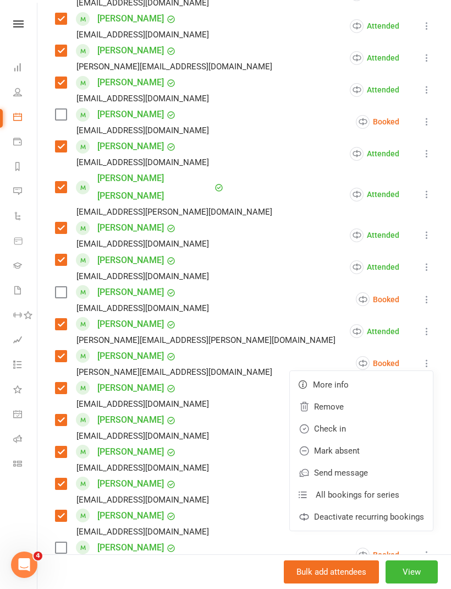
click at [371, 418] on link "Check in" at bounding box center [361, 429] width 143 height 22
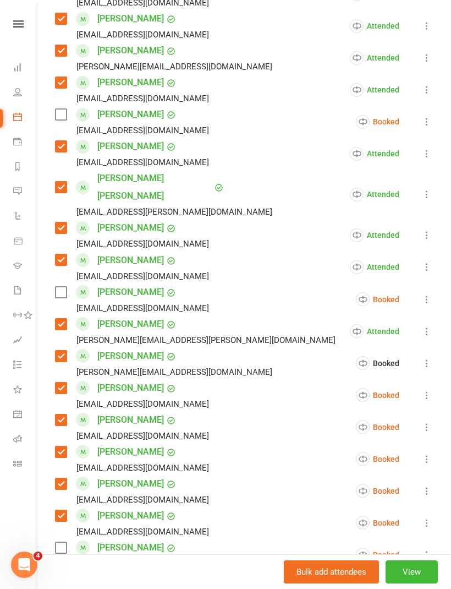
click at [429, 390] on icon at bounding box center [427, 395] width 11 height 11
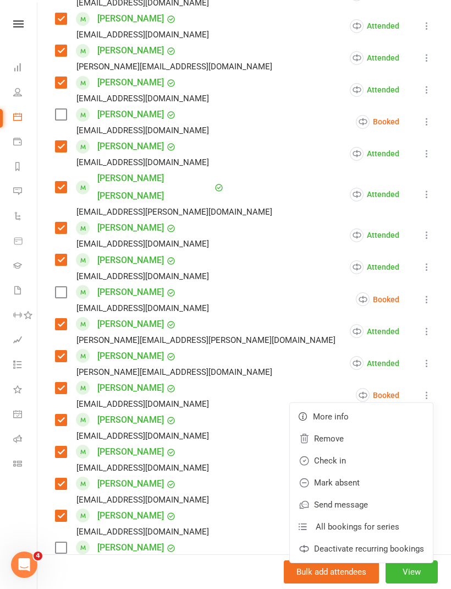
click at [366, 450] on link "Check in" at bounding box center [361, 461] width 143 height 22
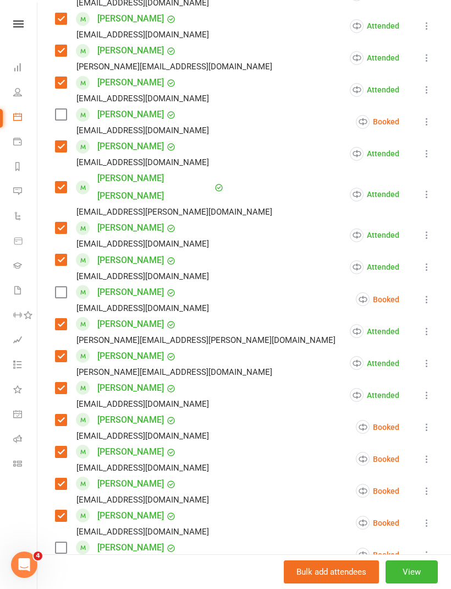
click at [432, 422] on icon at bounding box center [427, 427] width 11 height 11
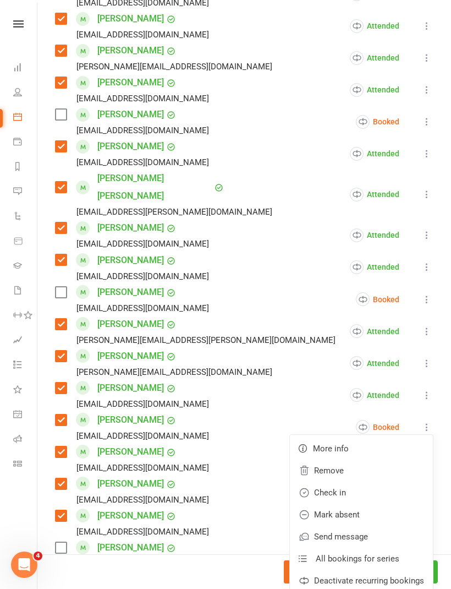
click at [361, 482] on link "Check in" at bounding box center [361, 493] width 143 height 22
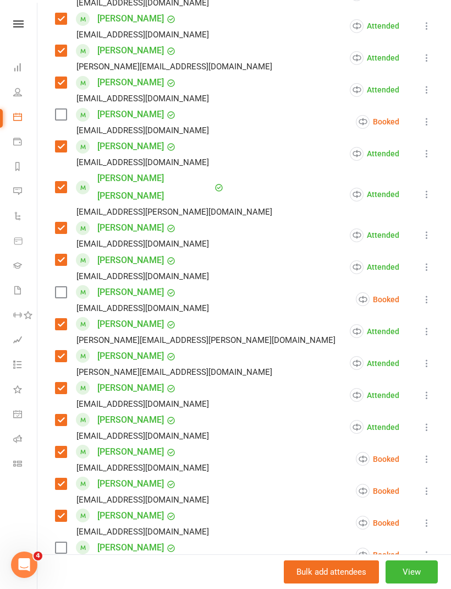
click at [429, 454] on icon at bounding box center [427, 459] width 11 height 11
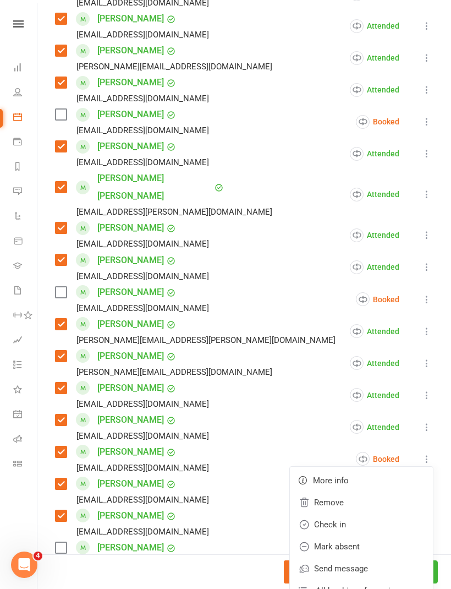
click at [355, 514] on link "Check in" at bounding box center [361, 525] width 143 height 22
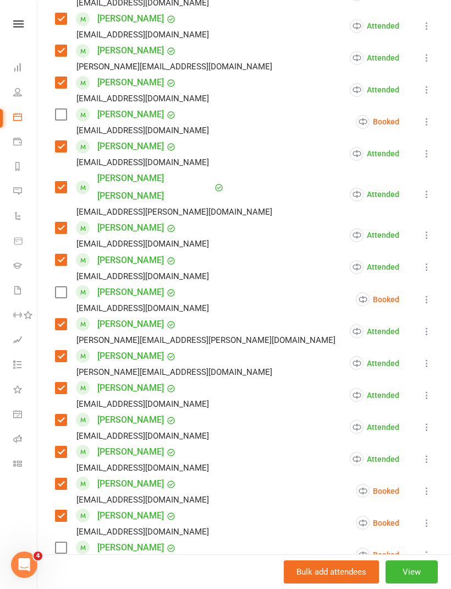
click at [431, 486] on icon at bounding box center [427, 491] width 11 height 11
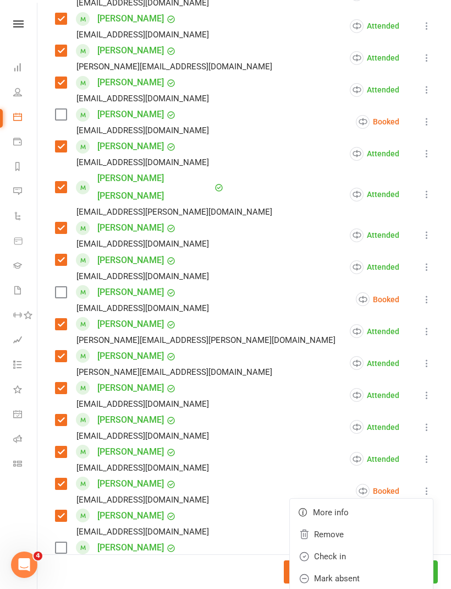
click at [362, 546] on link "Check in" at bounding box center [361, 557] width 143 height 22
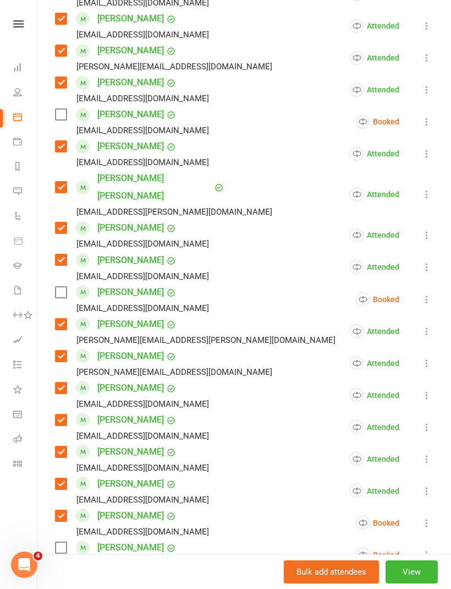
click at [429, 518] on icon at bounding box center [427, 523] width 11 height 11
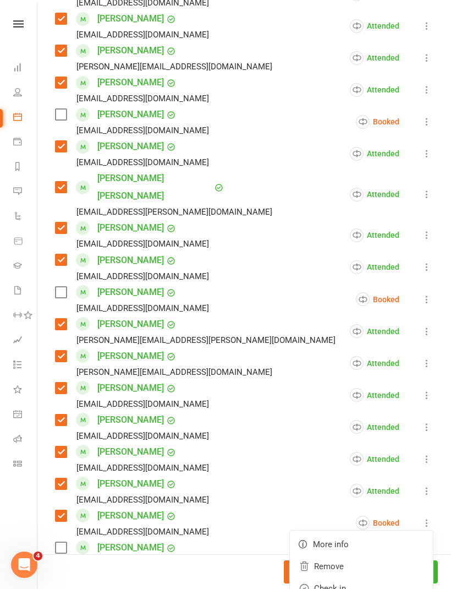
click at [357, 578] on link "Check in" at bounding box center [361, 589] width 143 height 22
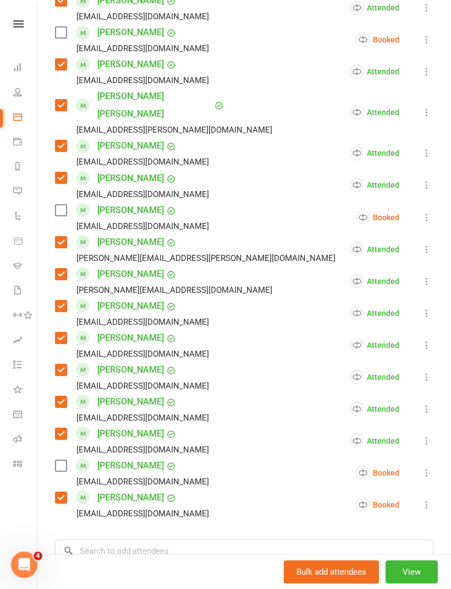
scroll to position [562, 0]
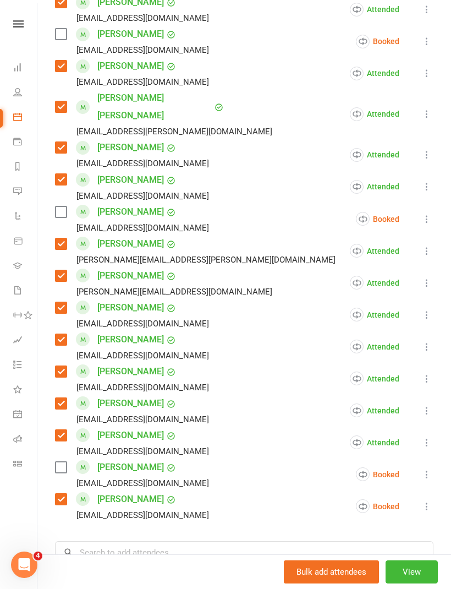
click at [433, 501] on icon at bounding box center [427, 506] width 11 height 11
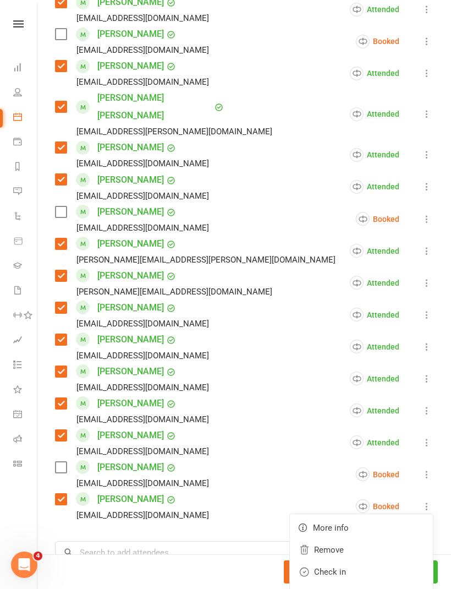
click at [357, 561] on link "Check in" at bounding box center [361, 572] width 143 height 22
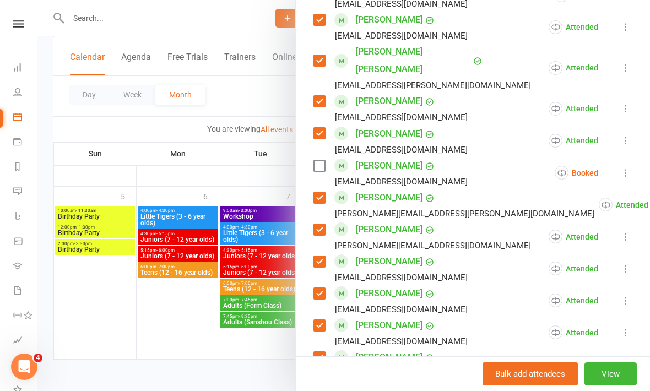
scroll to position [883, 0]
